Goal: Task Accomplishment & Management: Use online tool/utility

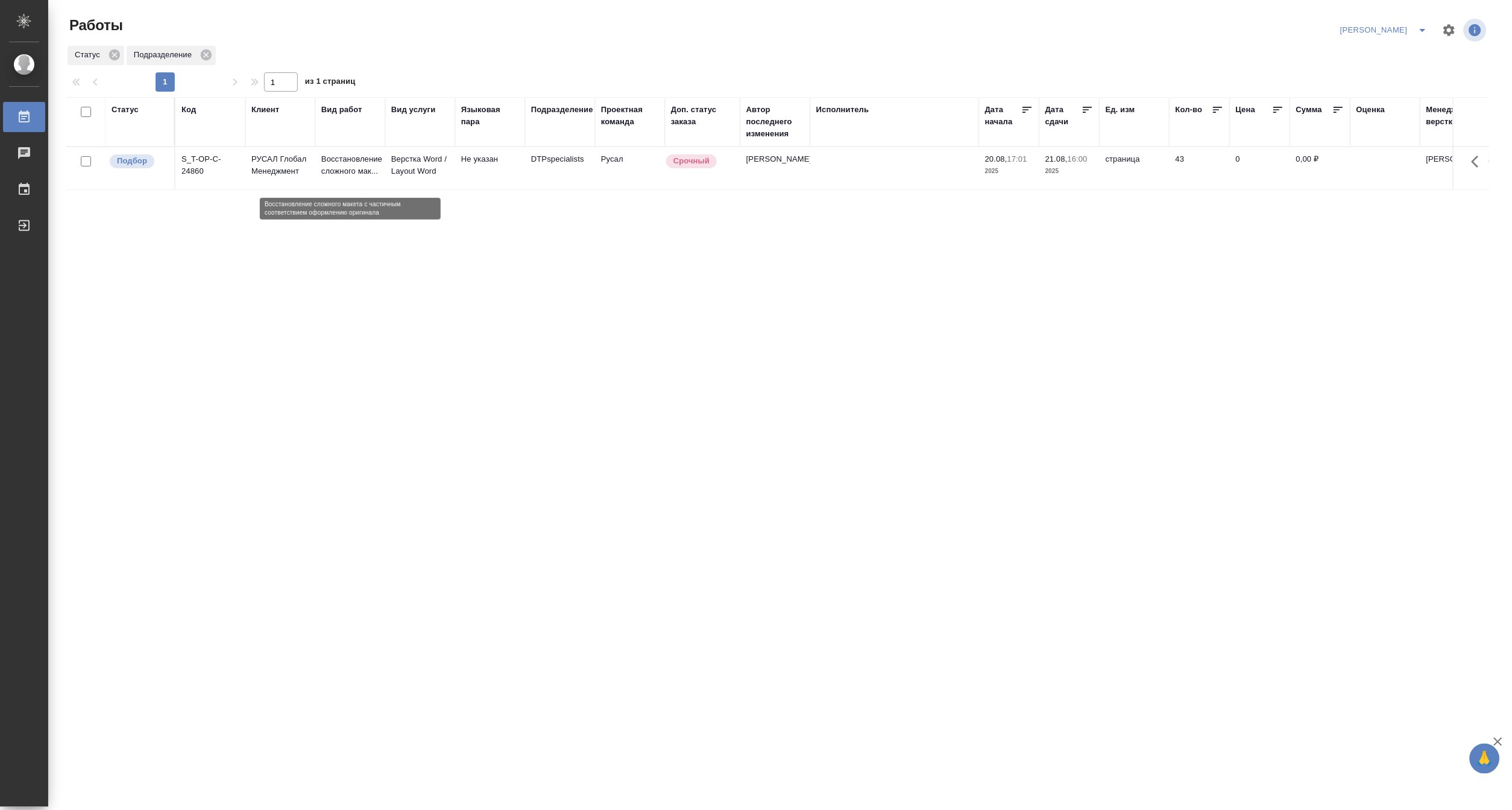
click at [336, 171] on p "Восстановление сложного мак..." at bounding box center [350, 165] width 58 height 24
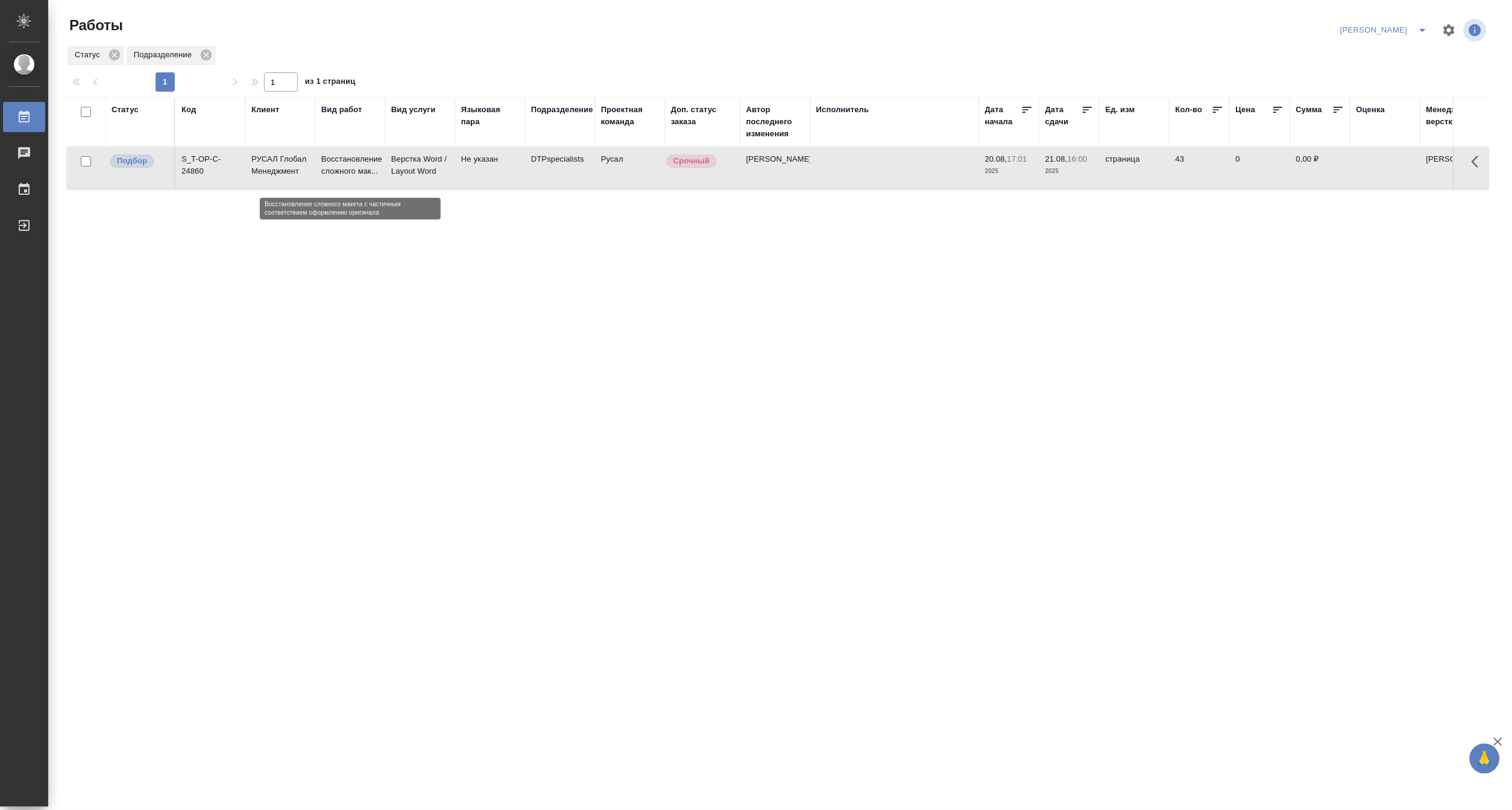
click at [336, 171] on p "Восстановление сложного мак..." at bounding box center [350, 165] width 58 height 24
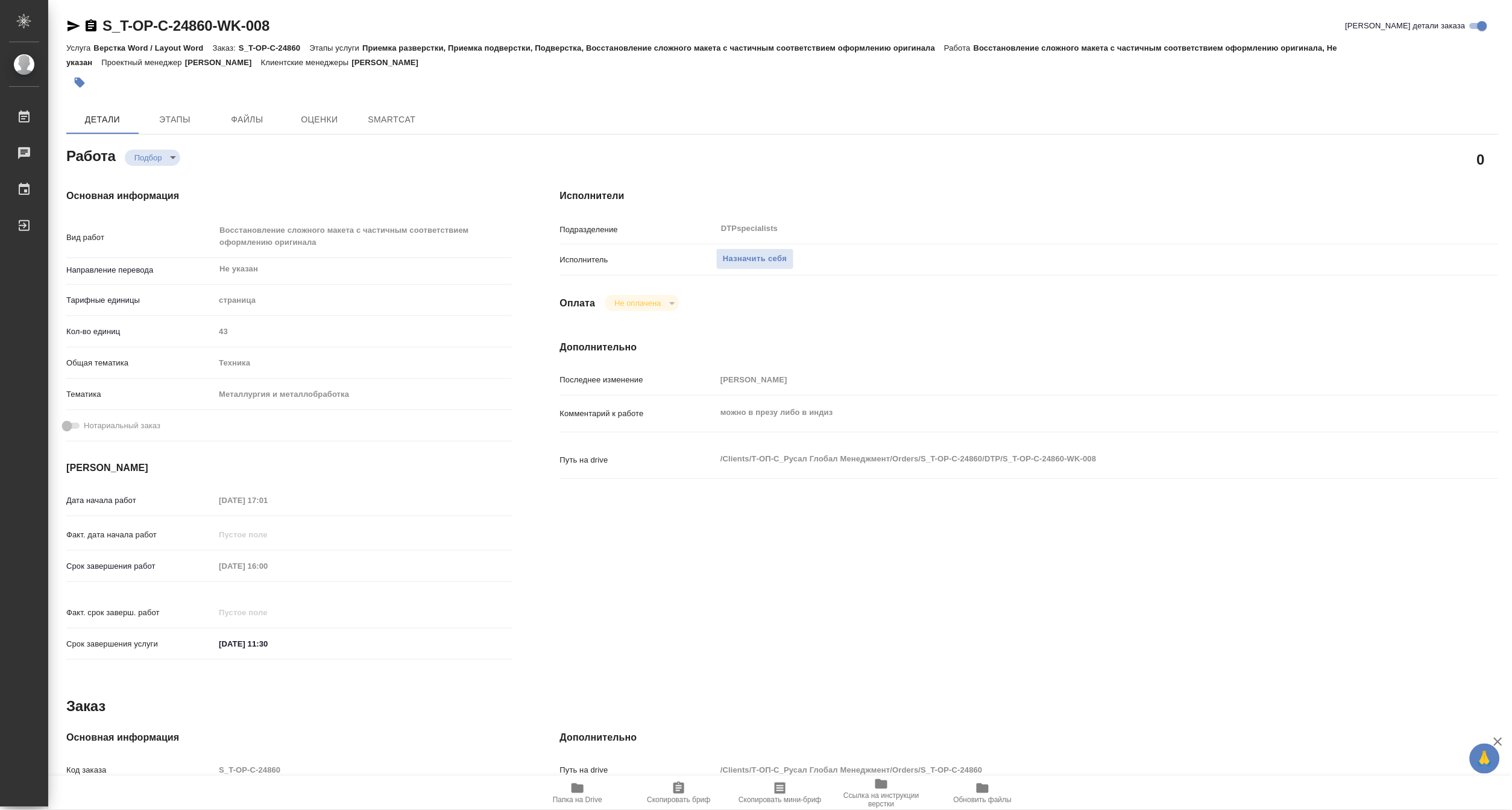
type textarea "x"
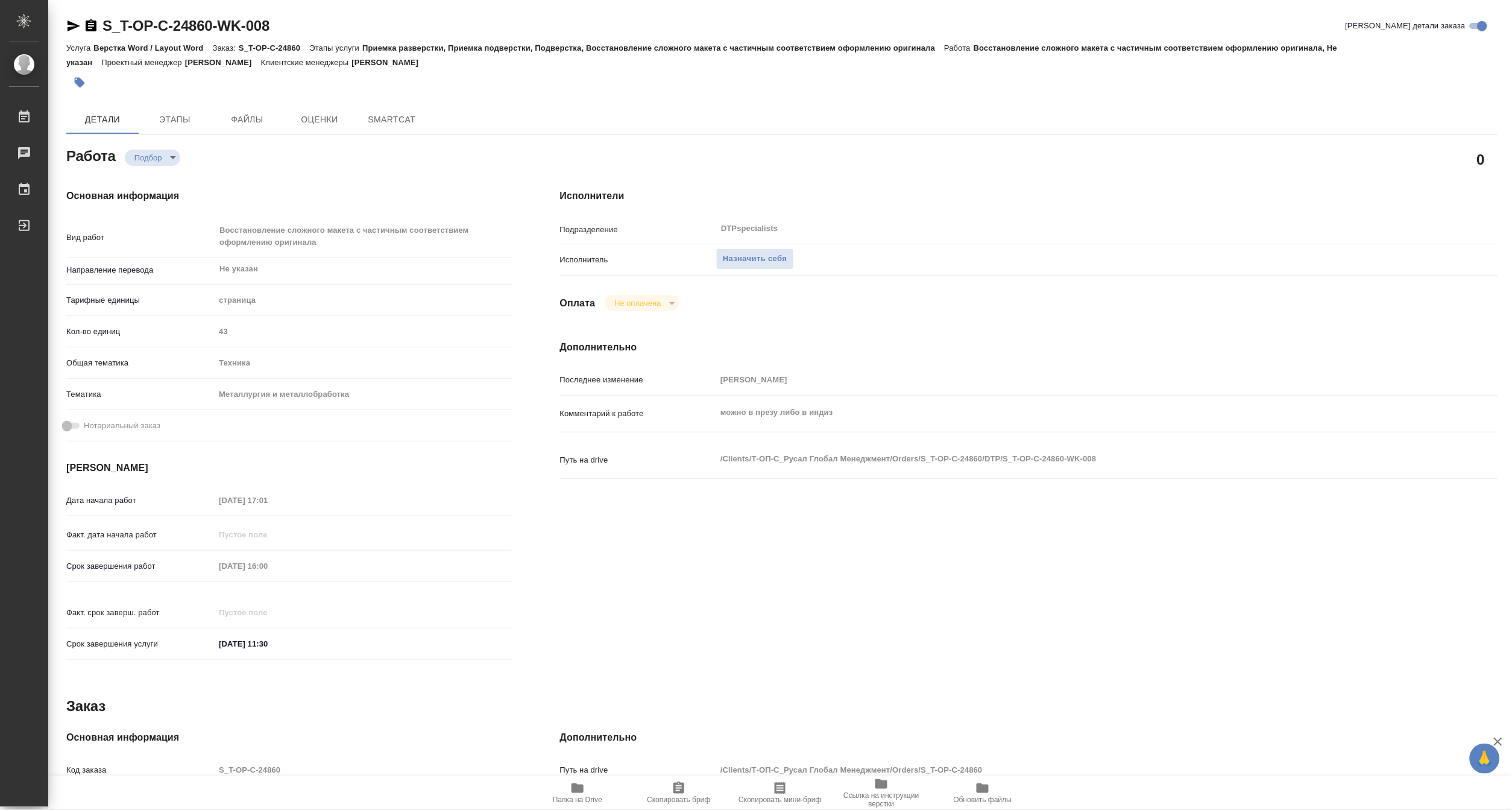
type textarea "x"
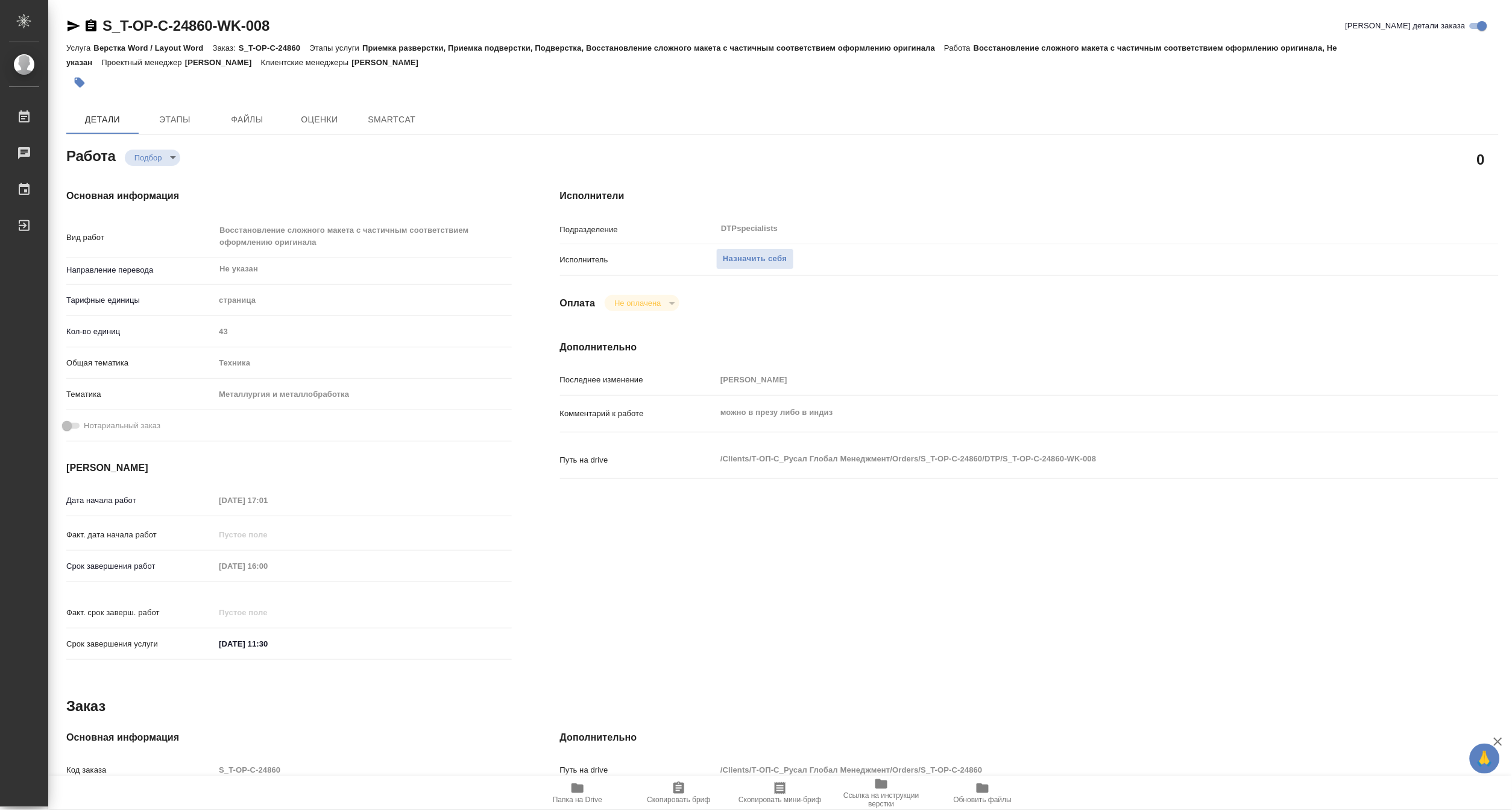
type textarea "x"
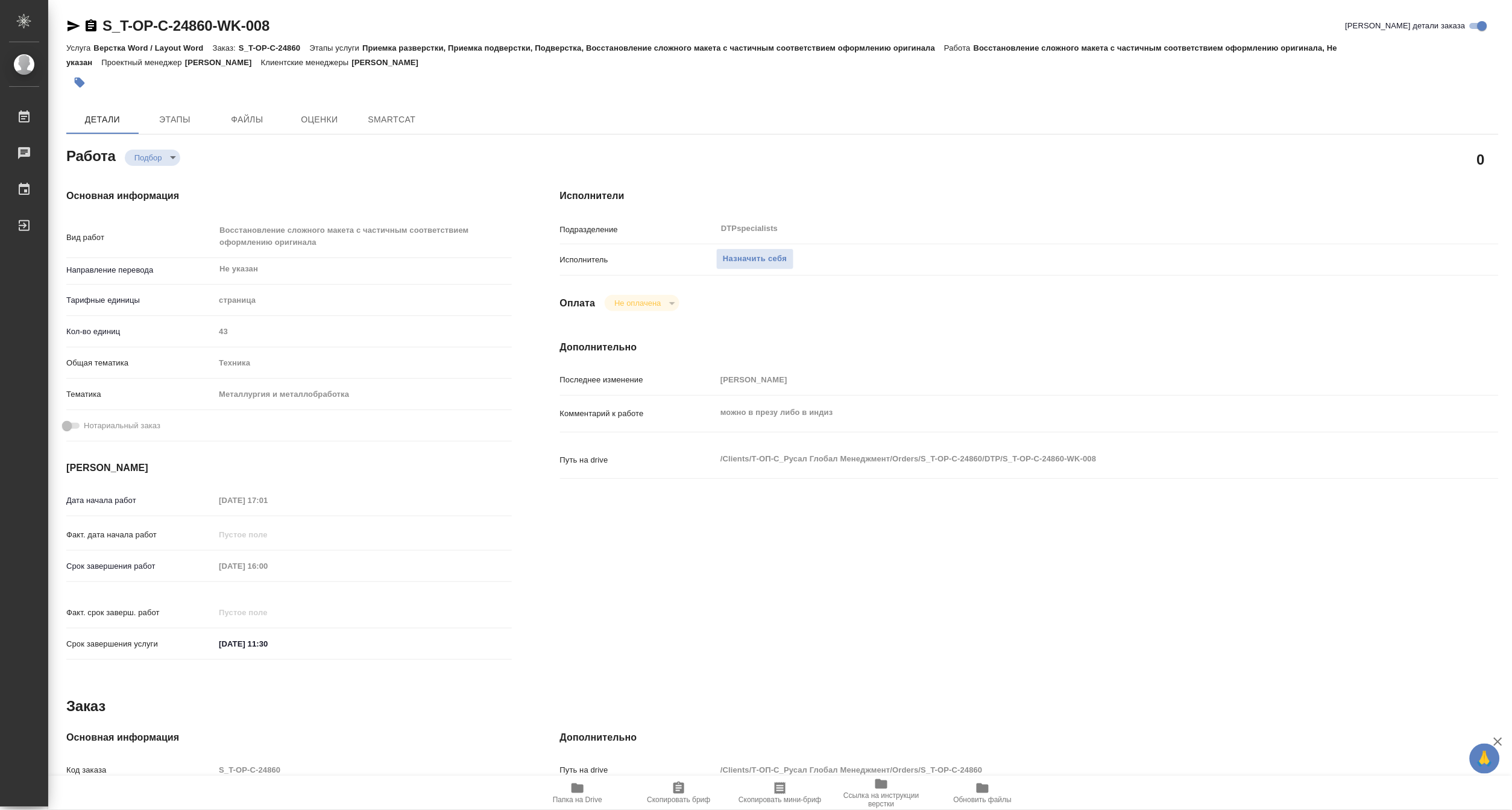
type textarea "x"
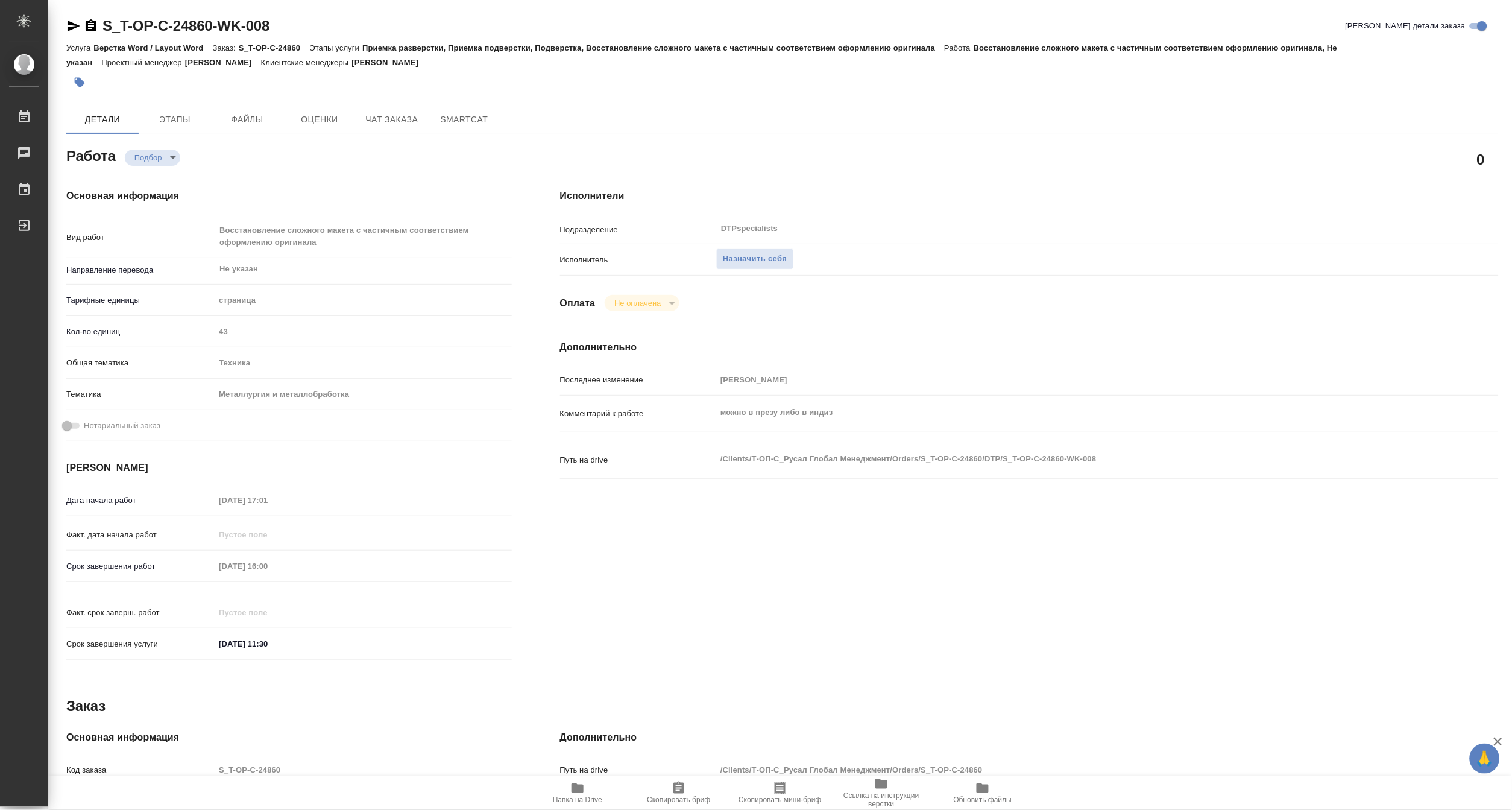
type textarea "x"
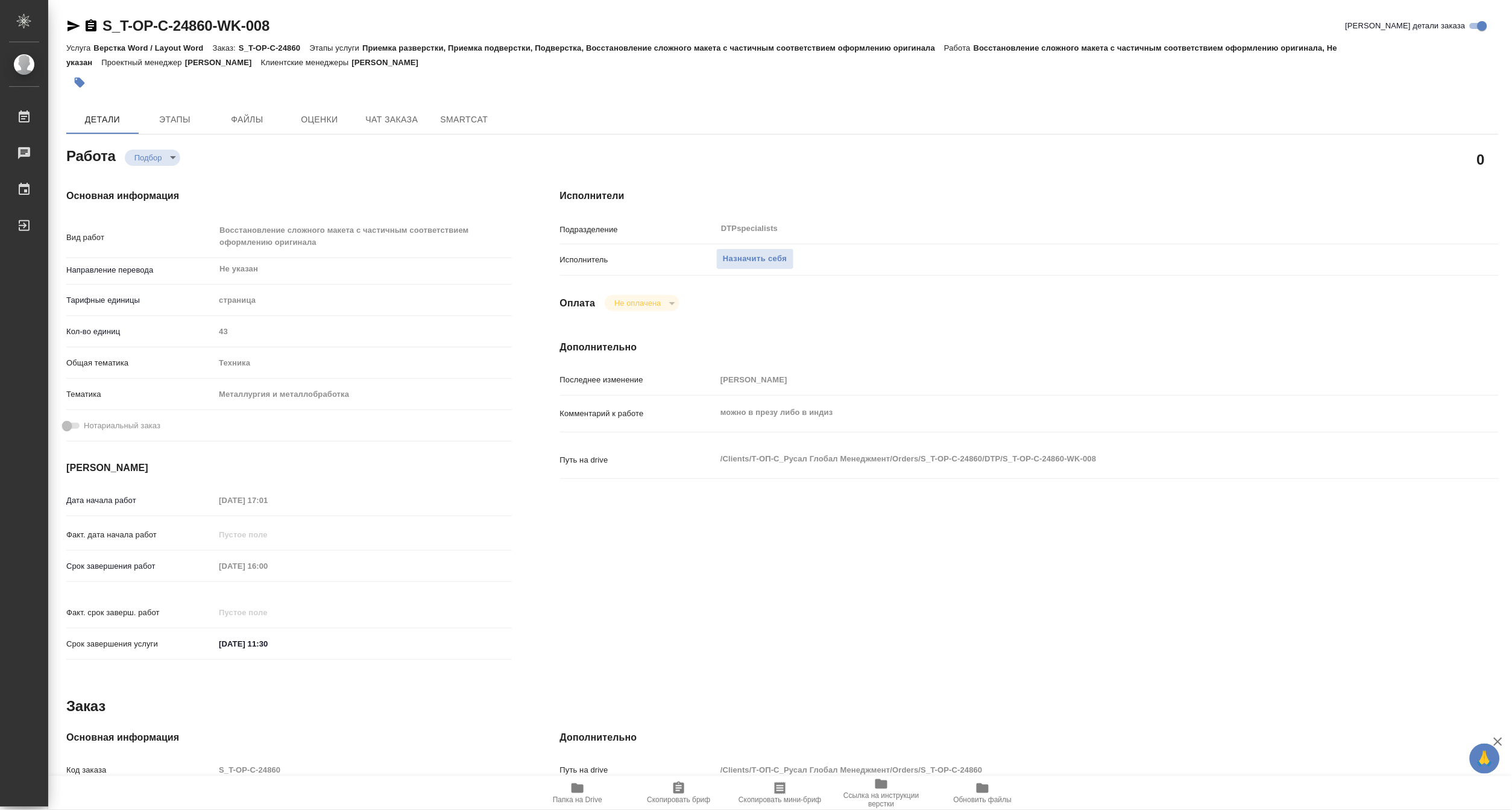
click at [569, 799] on span "Папка на Drive" at bounding box center [577, 799] width 49 height 8
type textarea "x"
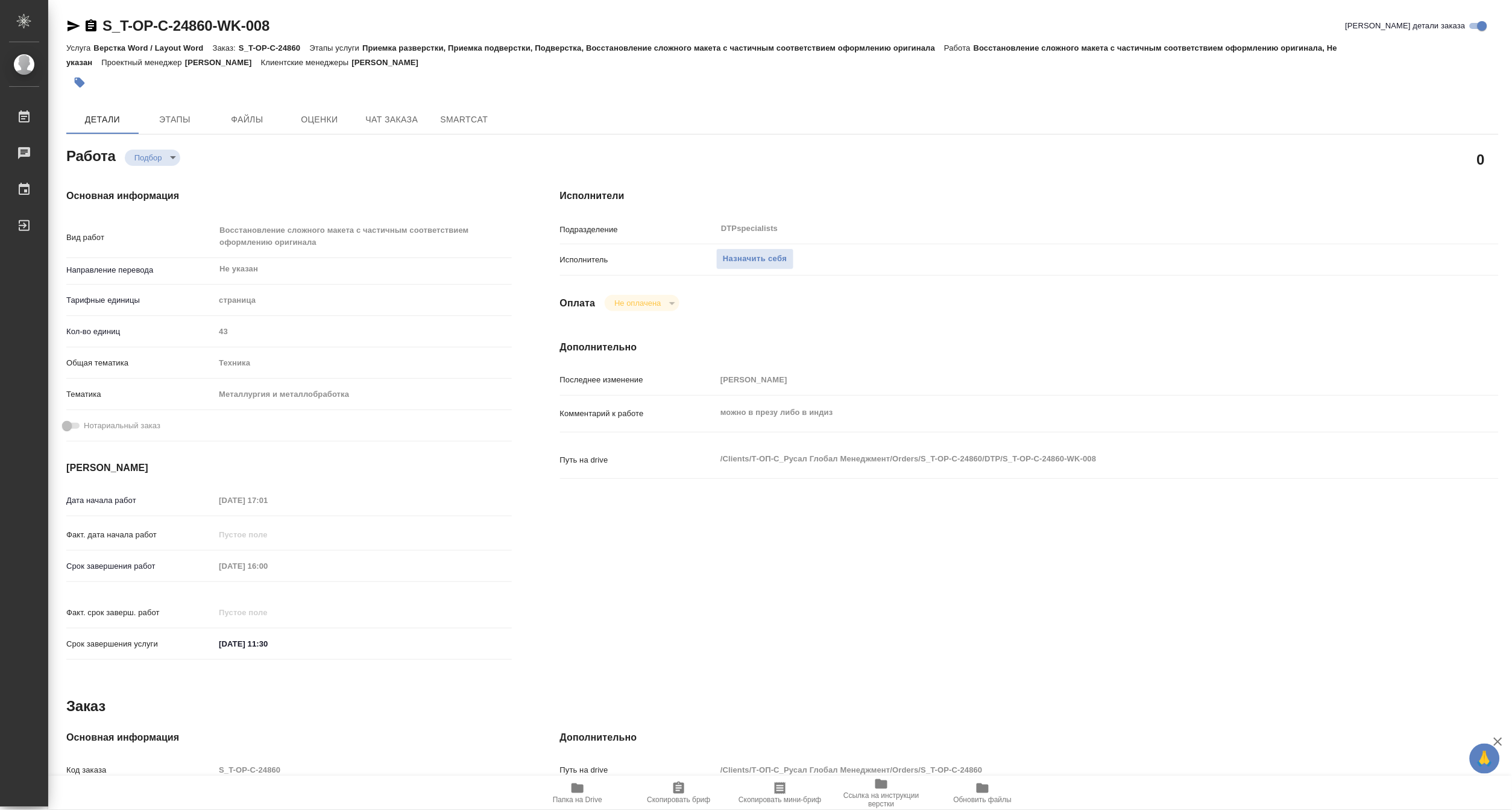
type textarea "x"
